Goal: Book appointment/travel/reservation

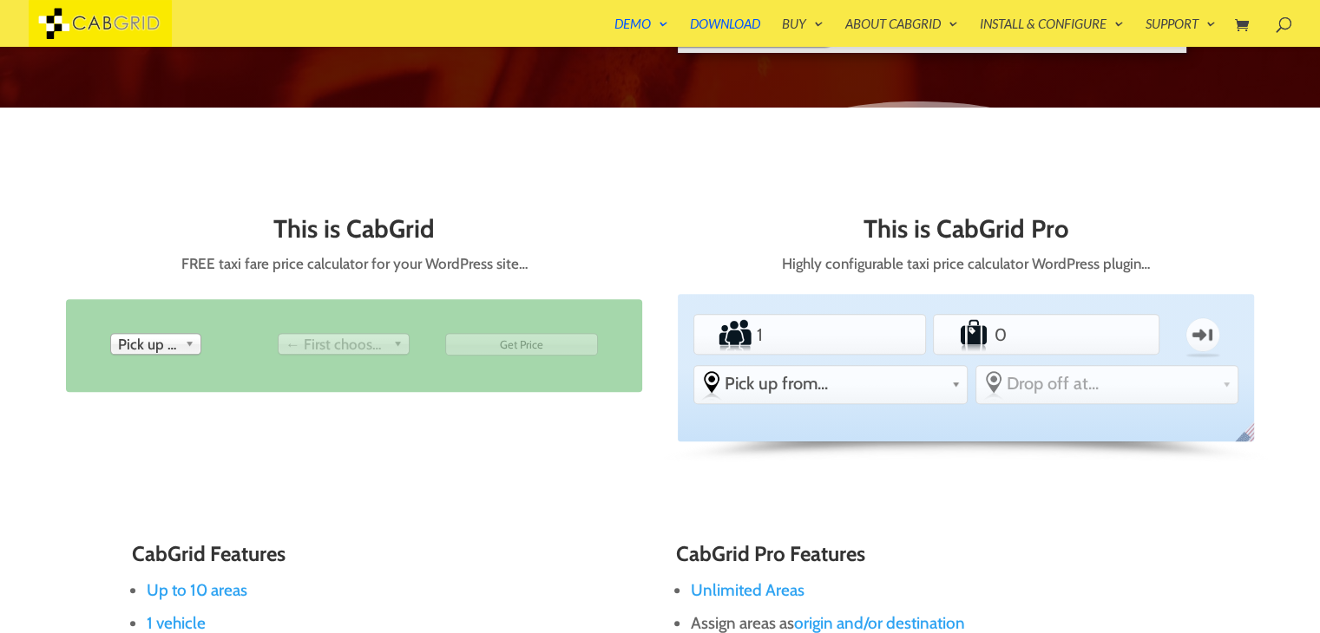
scroll to position [660, 0]
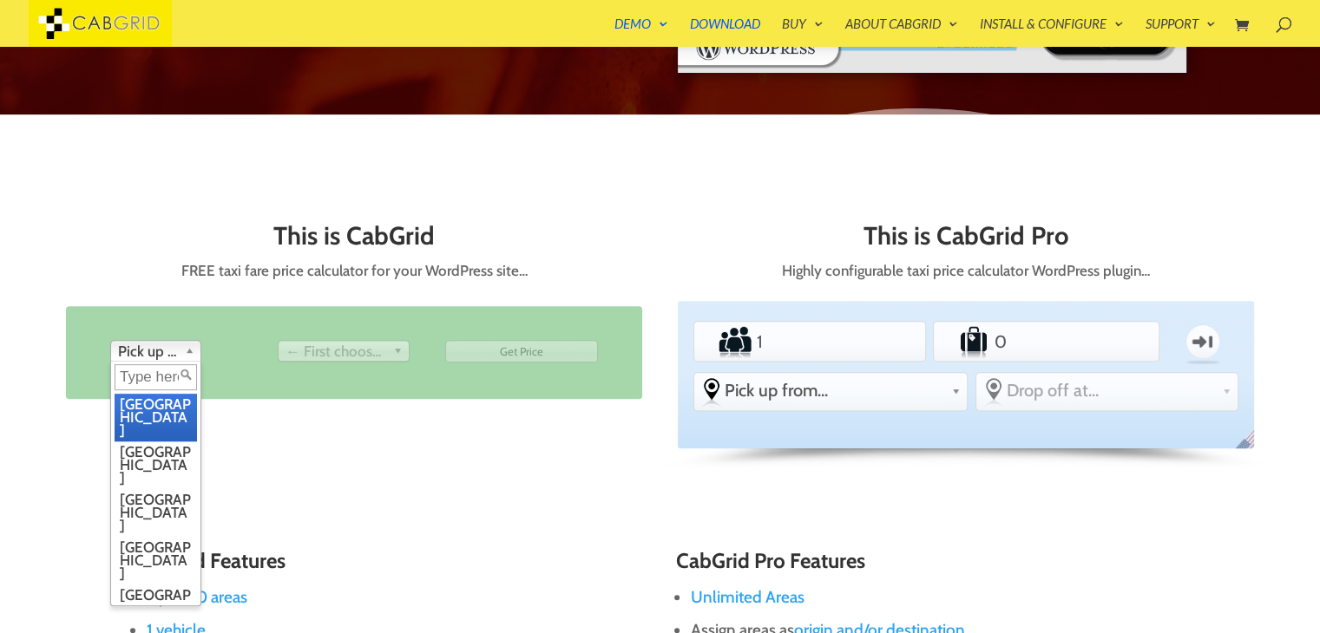
click at [156, 346] on span "Pick up from" at bounding box center [148, 351] width 60 height 21
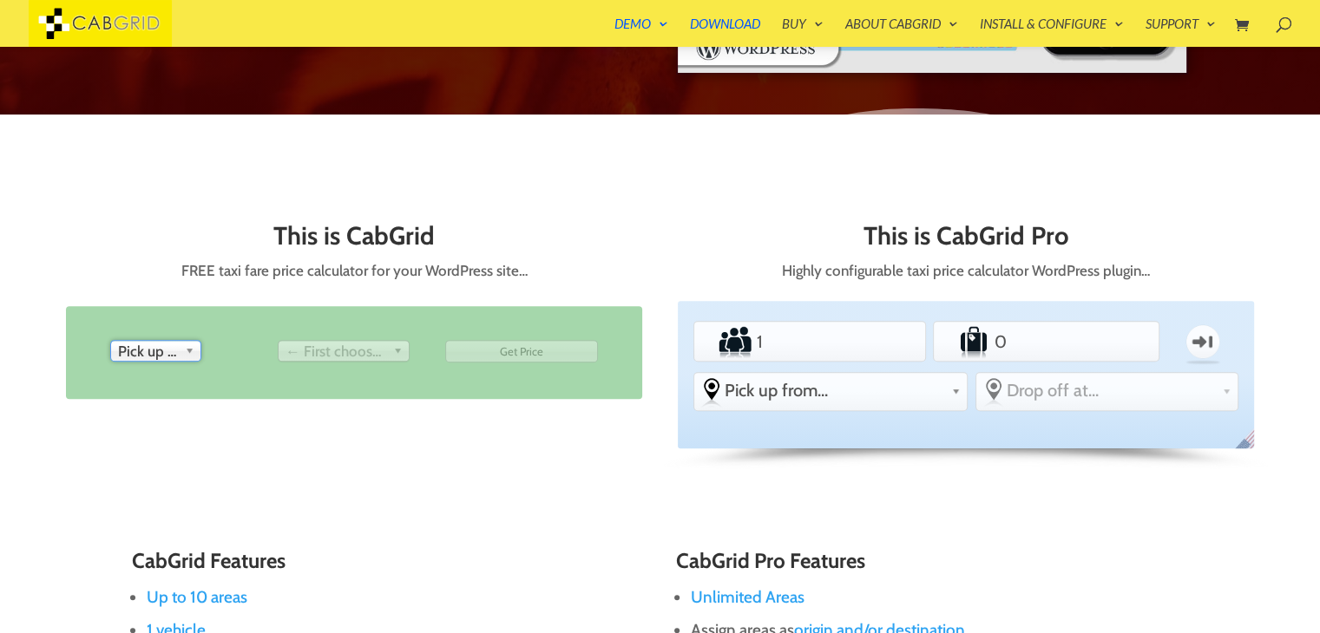
click at [156, 346] on span "Pick up from" at bounding box center [148, 351] width 60 height 21
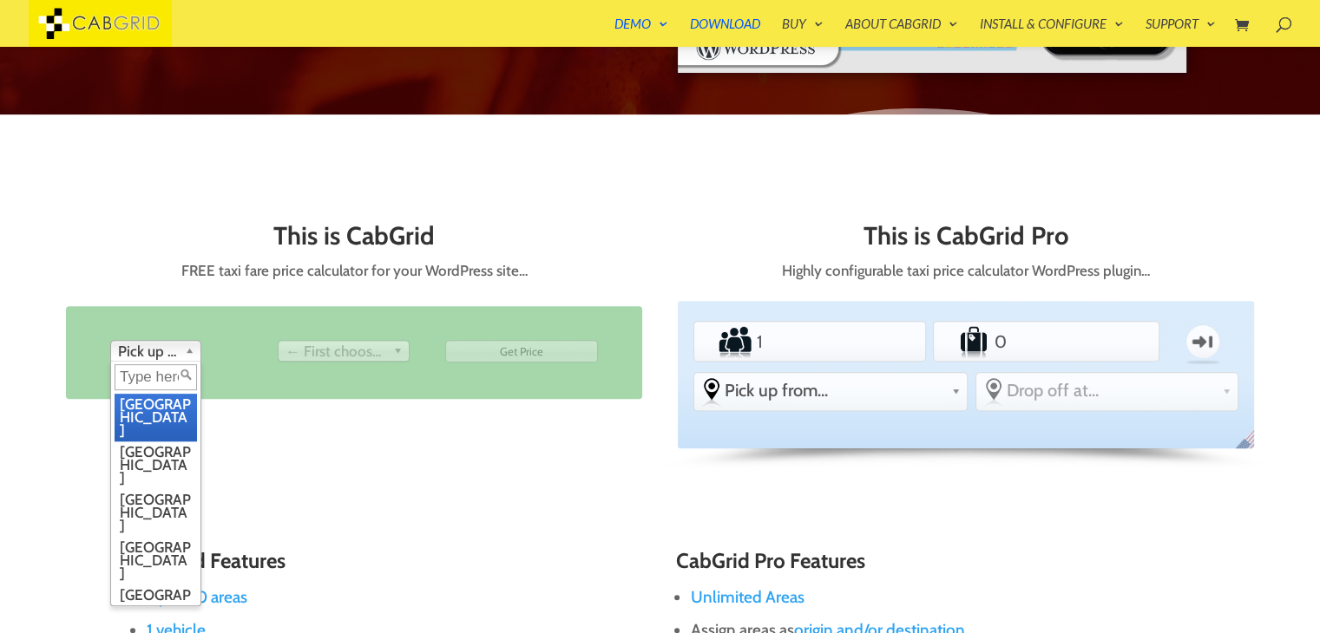
click at [156, 346] on span "Pick up from" at bounding box center [148, 351] width 60 height 21
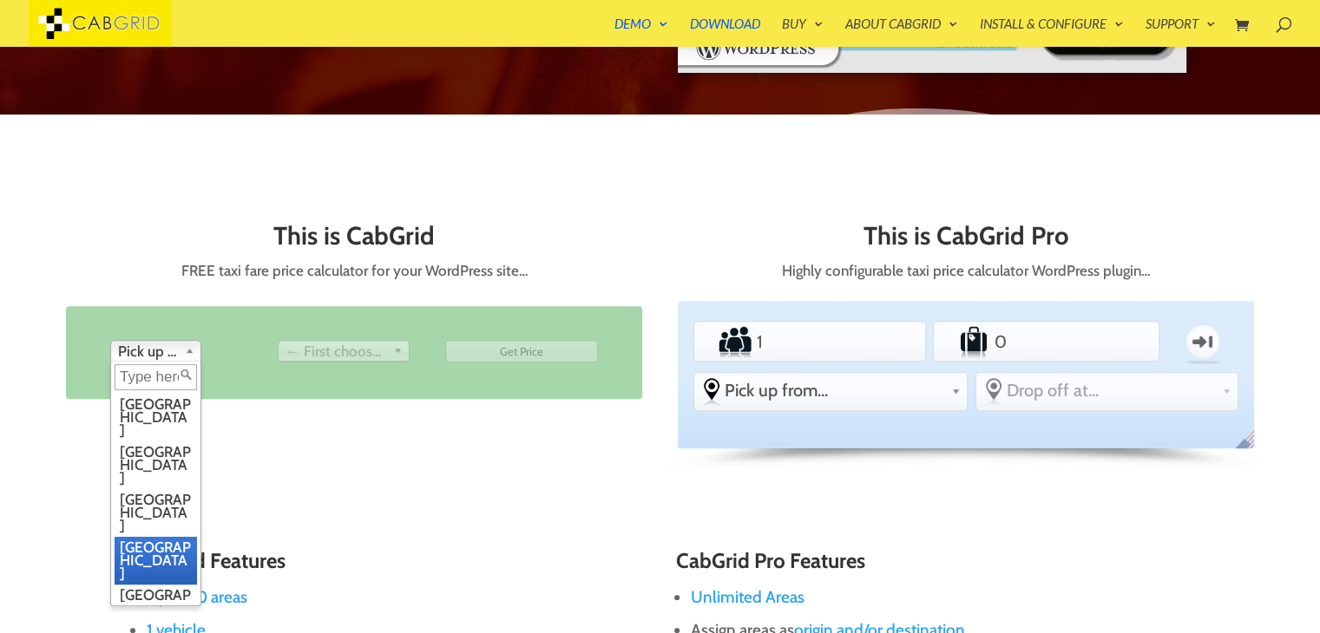
click at [152, 537] on li "[GEOGRAPHIC_DATA]" at bounding box center [156, 561] width 82 height 48
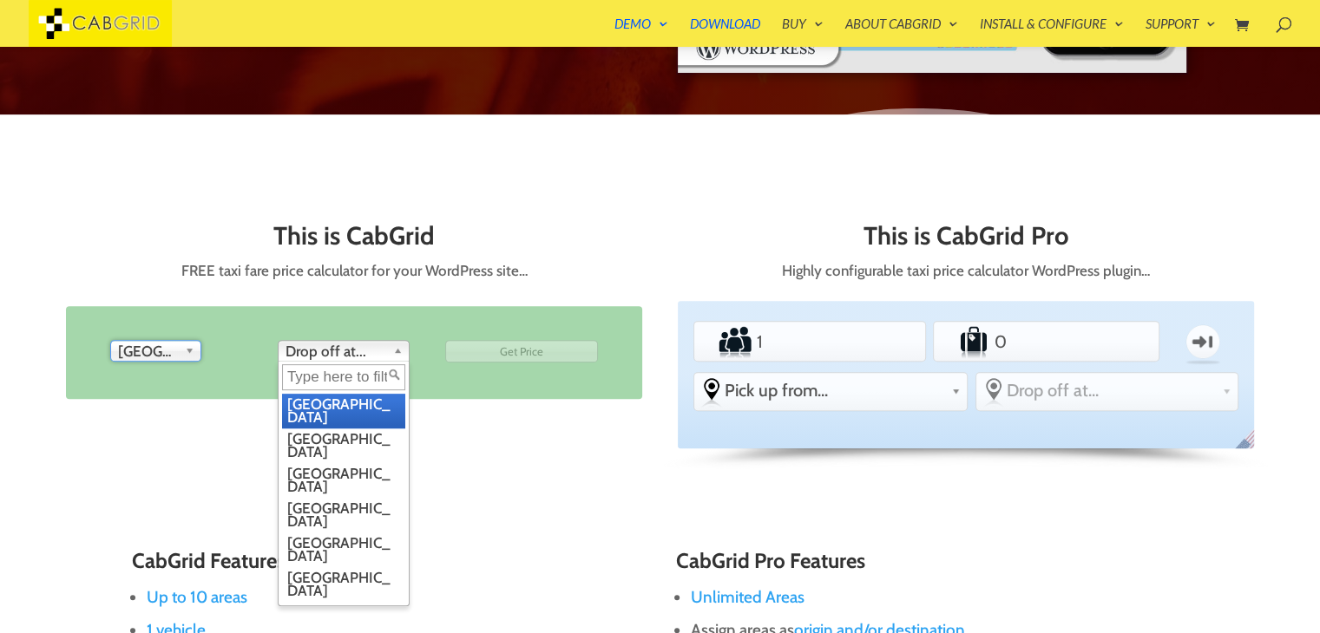
click at [354, 351] on span "Drop off at..." at bounding box center [335, 351] width 101 height 21
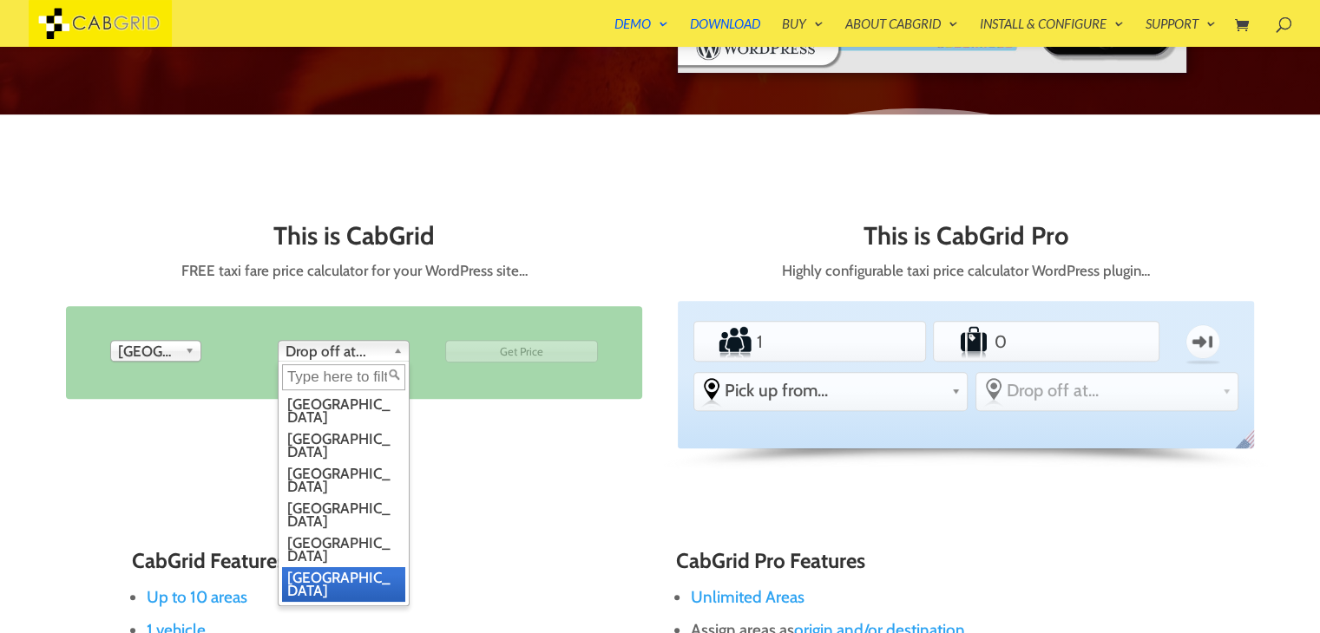
click at [327, 567] on li "[GEOGRAPHIC_DATA]" at bounding box center [343, 584] width 123 height 35
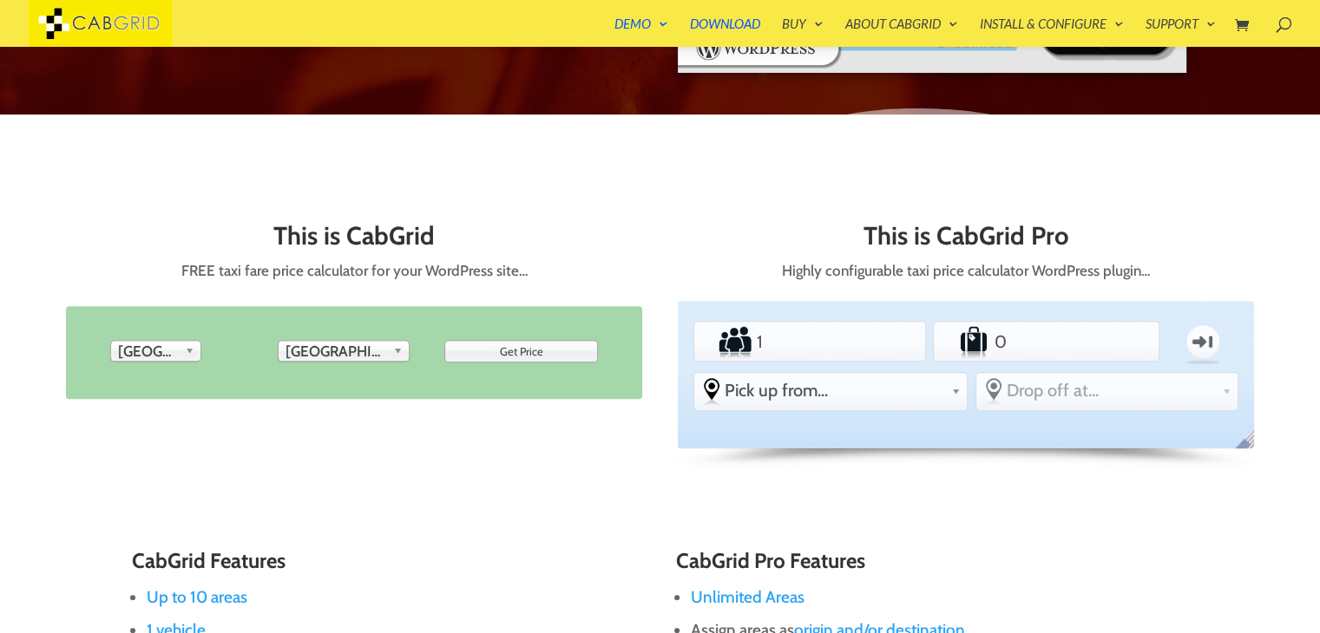
click at [521, 351] on input "Get Price" at bounding box center [521, 351] width 153 height 23
type input "Get Price"
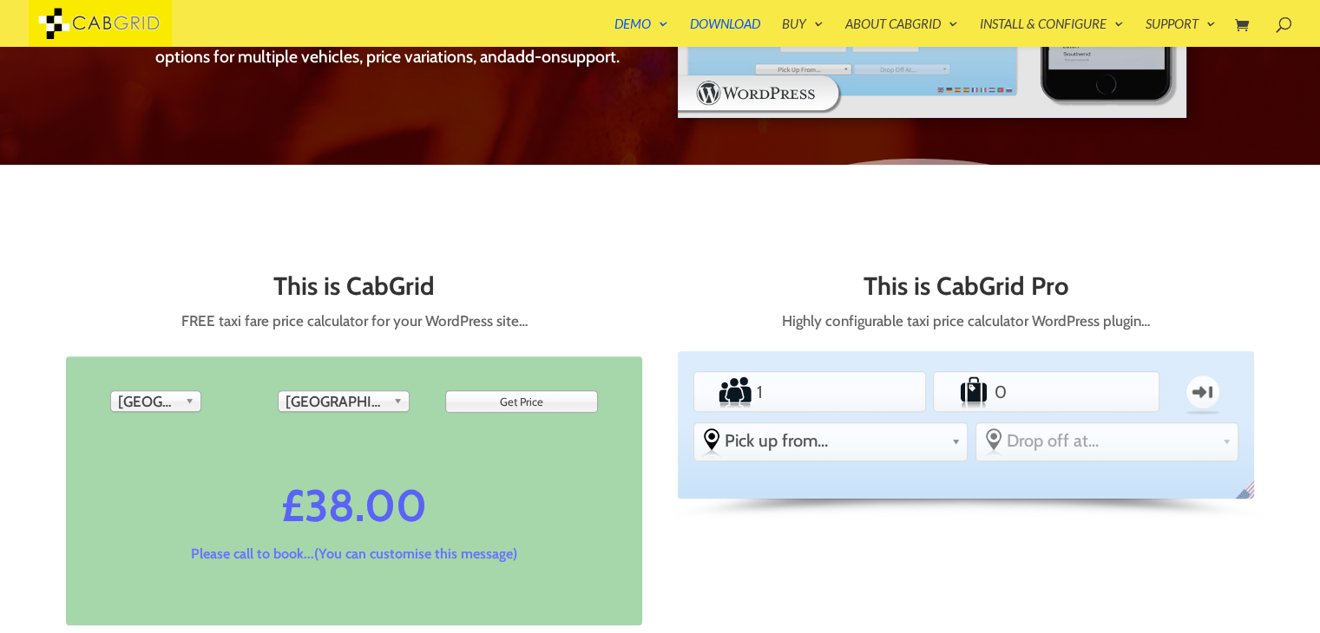
scroll to position [616, 0]
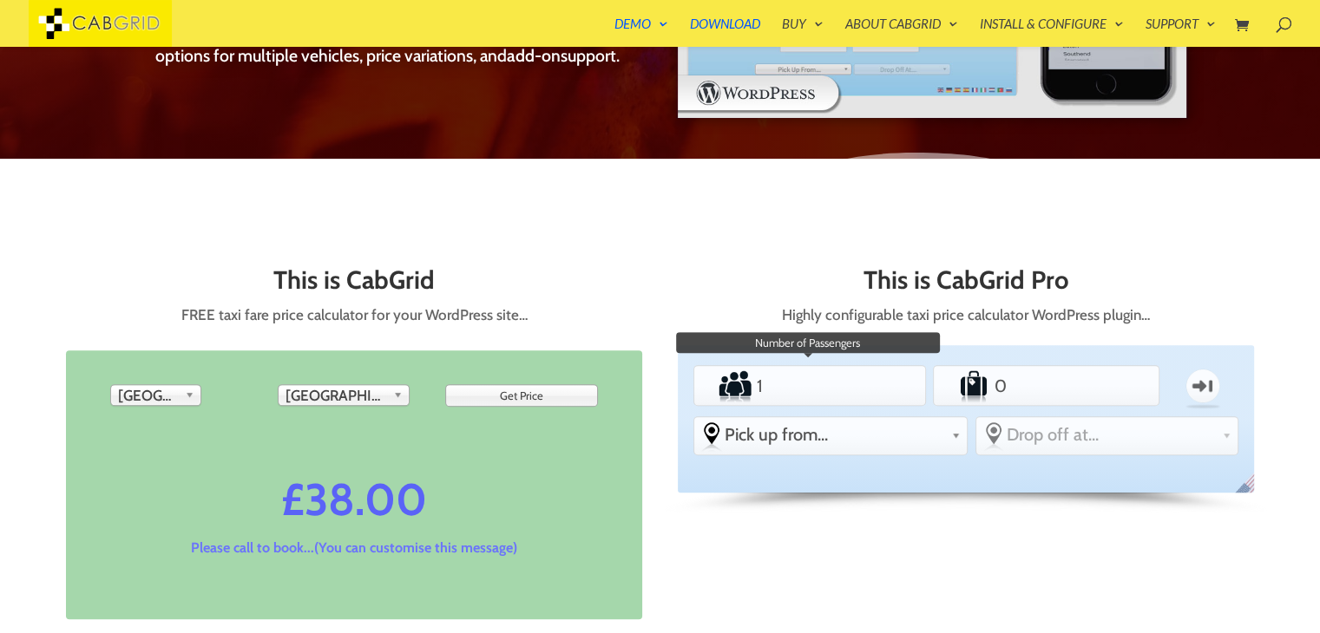
click at [847, 390] on input "1" at bounding box center [808, 386] width 113 height 35
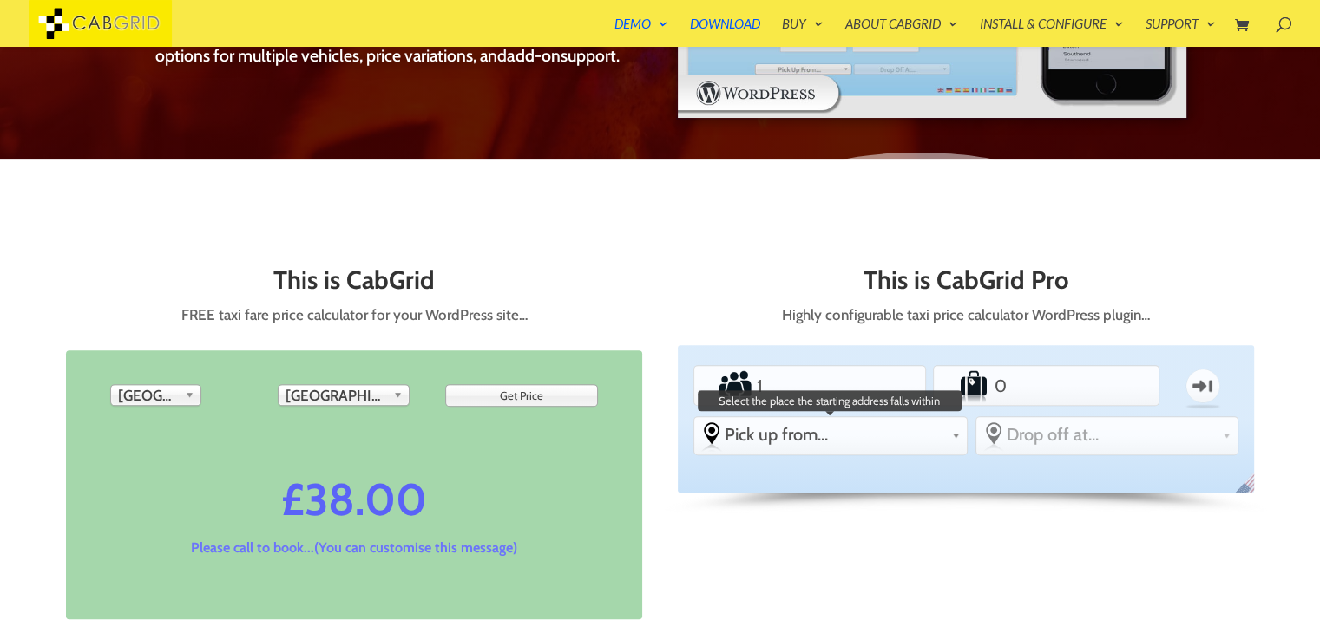
click at [802, 435] on span "Pick up from..." at bounding box center [835, 434] width 220 height 21
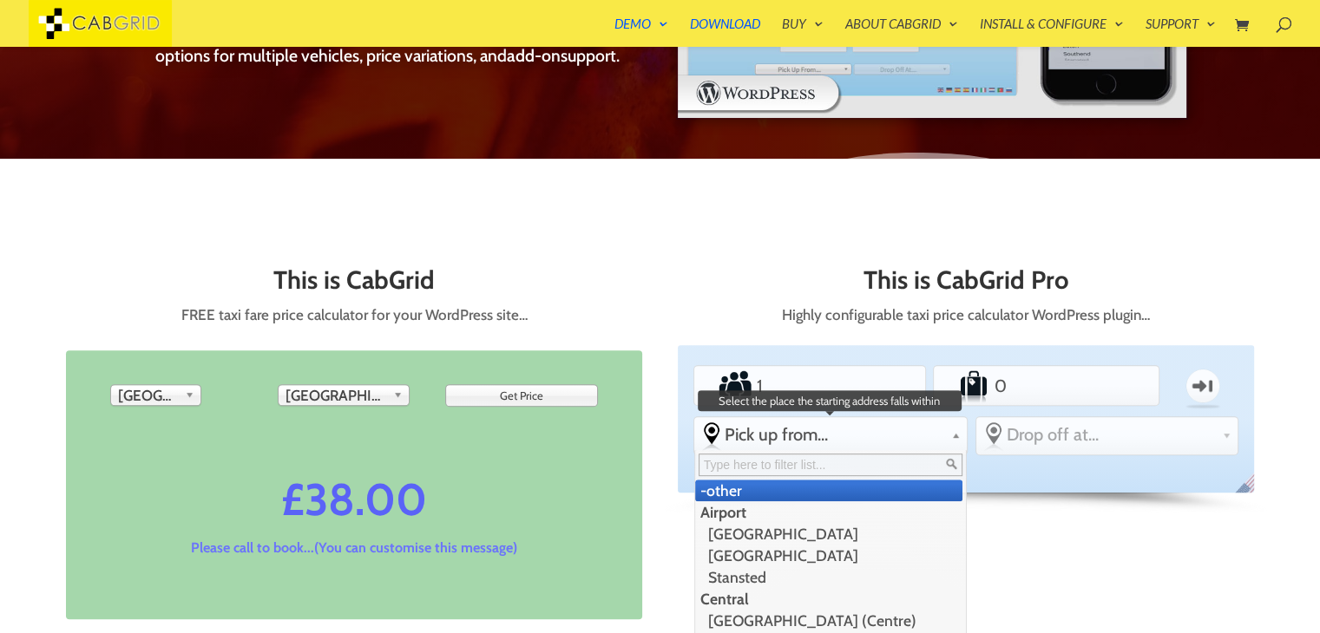
click at [802, 436] on span "Pick up from..." at bounding box center [835, 434] width 220 height 21
